Goal: Information Seeking & Learning: Find specific fact

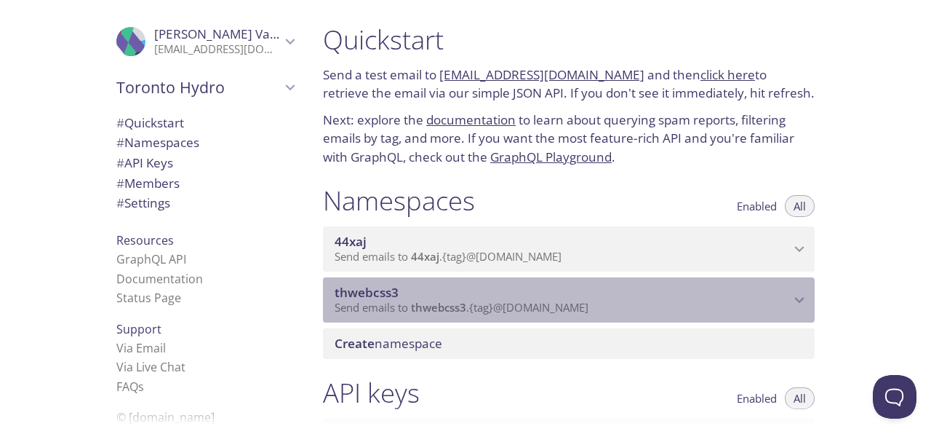
click at [490, 311] on span "Send emails to thwebcss3 . {tag} @[DOMAIN_NAME]" at bounding box center [462, 307] width 254 height 15
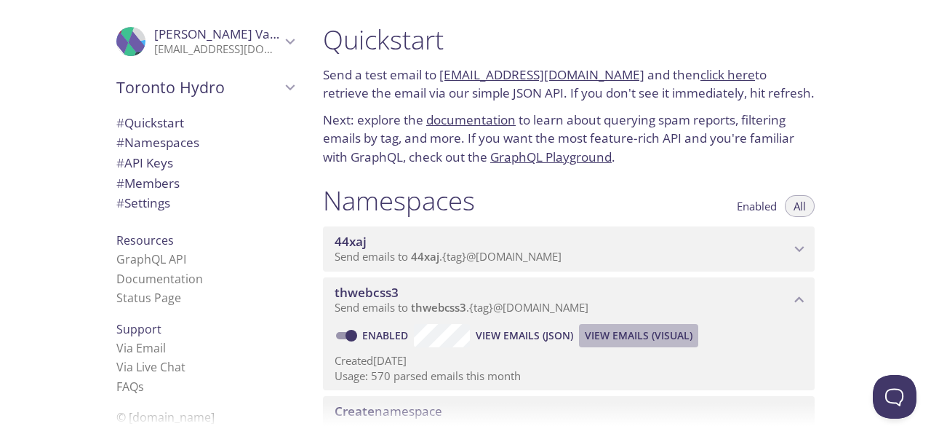
click at [682, 334] on span "View Emails (Visual)" at bounding box center [639, 335] width 108 height 17
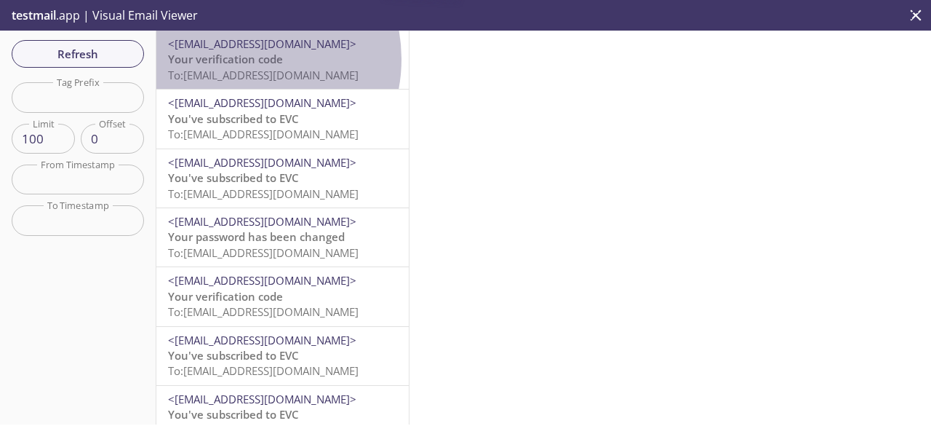
click at [239, 59] on span "Your verification code" at bounding box center [225, 59] width 115 height 15
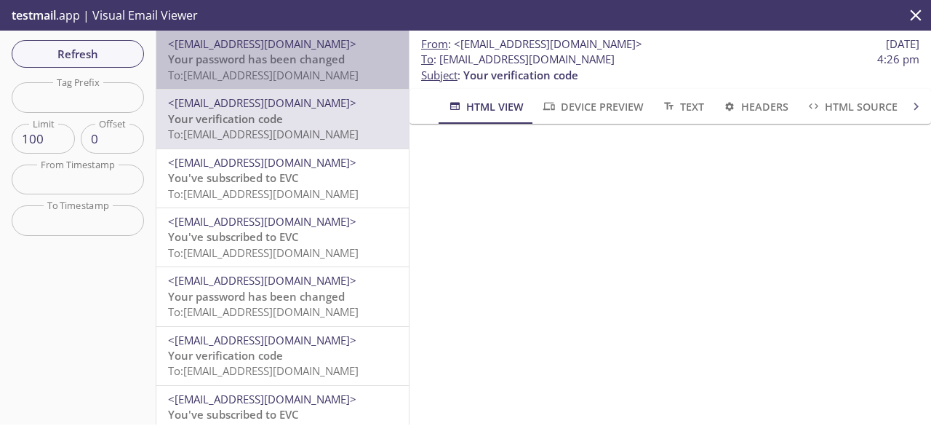
click at [292, 71] on span "To: [EMAIL_ADDRESS][DOMAIN_NAME]" at bounding box center [263, 75] width 191 height 15
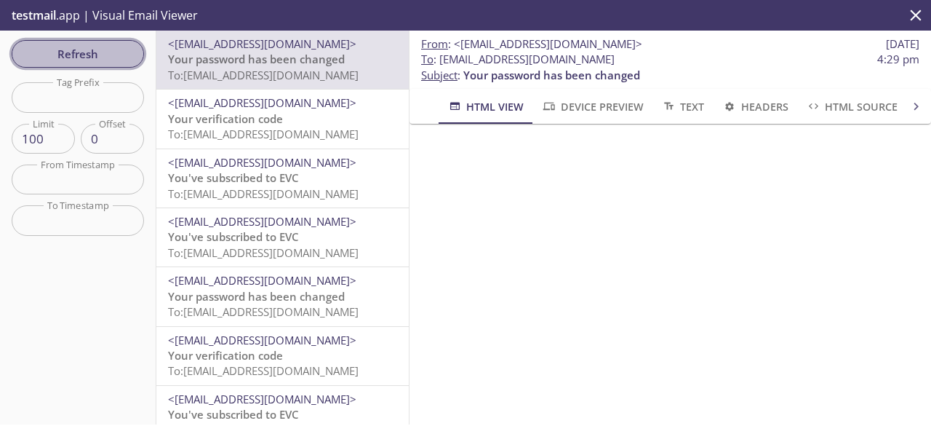
click at [99, 56] on span "Refresh" at bounding box center [77, 53] width 109 height 19
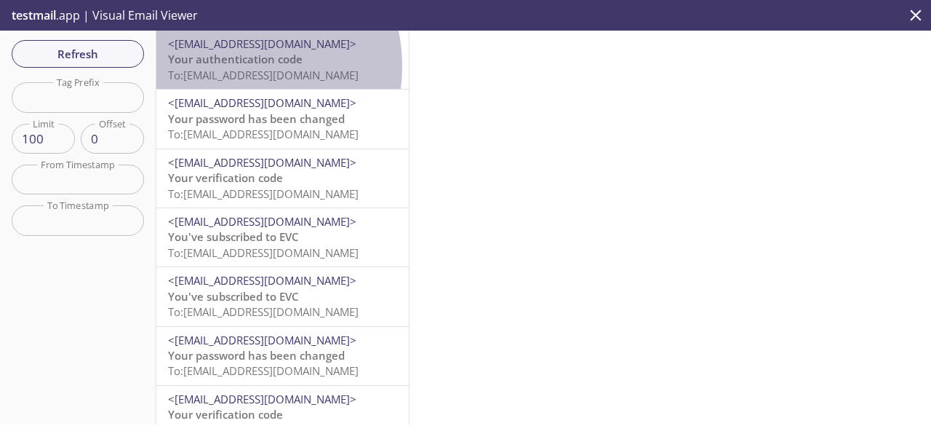
click at [227, 66] on span "Your authentication code" at bounding box center [235, 59] width 135 height 15
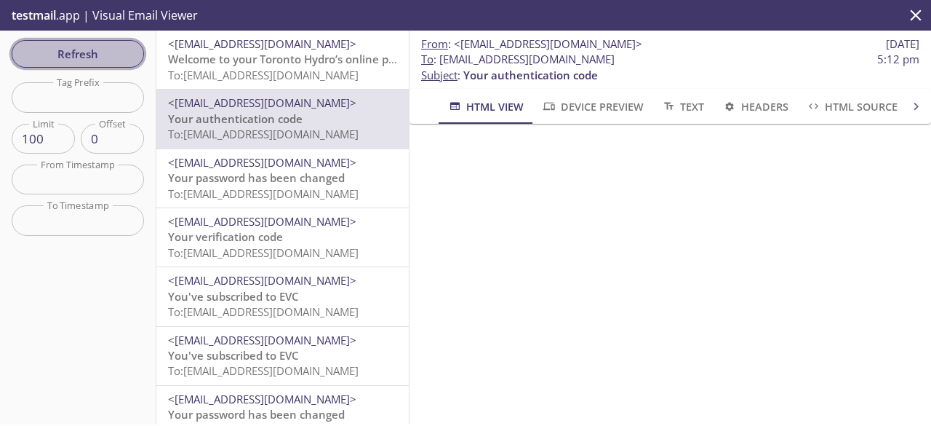
click at [61, 58] on span "Refresh" at bounding box center [77, 53] width 109 height 19
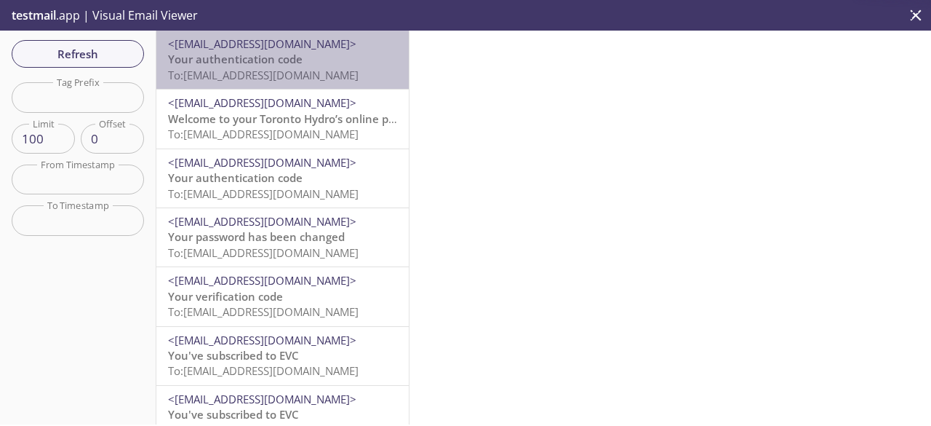
click at [330, 68] on span "To: [EMAIL_ADDRESS][DOMAIN_NAME]" at bounding box center [263, 75] width 191 height 15
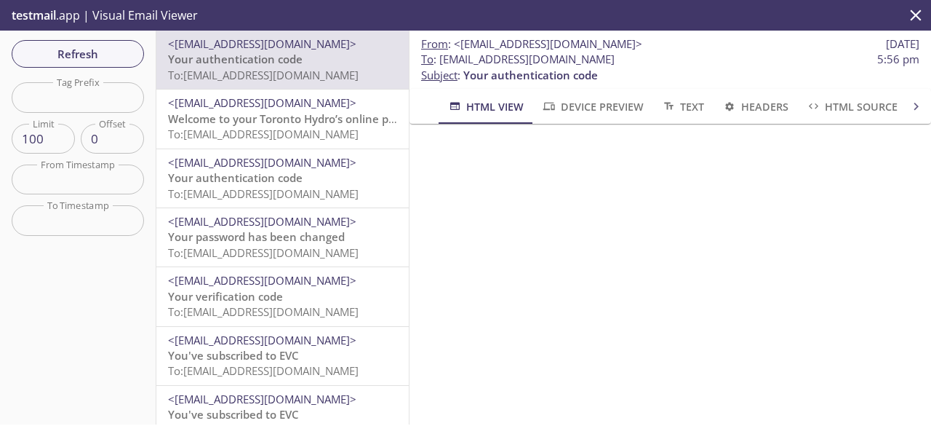
click at [441, 60] on span "To : [EMAIL_ADDRESS][DOMAIN_NAME]" at bounding box center [518, 59] width 194 height 15
copy span "To : [EMAIL_ADDRESS][DOMAIN_NAME]"
